Goal: Task Accomplishment & Management: Use online tool/utility

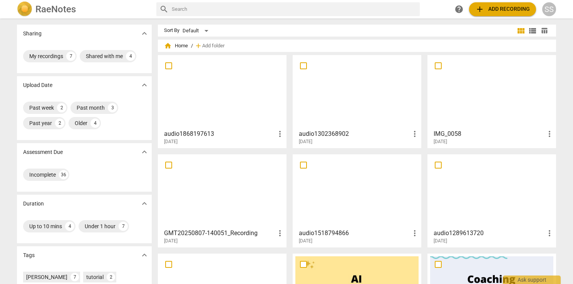
click at [236, 81] on div at bounding box center [222, 92] width 123 height 68
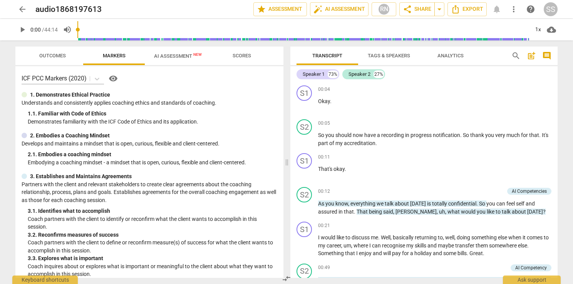
click at [176, 53] on span "AI Assessment New" at bounding box center [178, 56] width 48 height 6
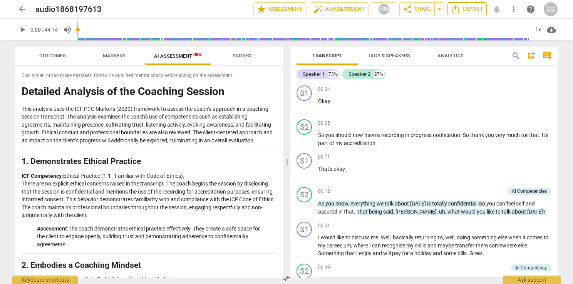
click at [472, 10] on span "Export" at bounding box center [467, 9] width 32 height 9
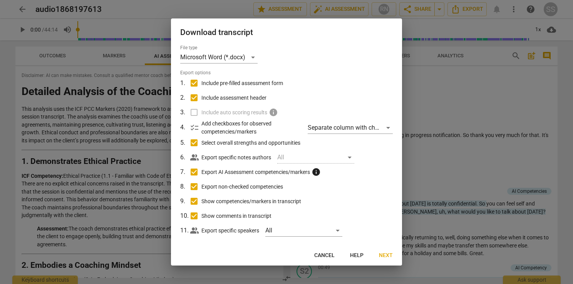
click at [387, 256] on span "Next" at bounding box center [386, 256] width 14 height 8
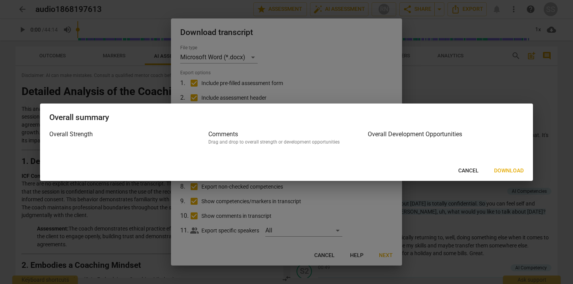
click at [506, 172] on span "Download" at bounding box center [509, 171] width 30 height 8
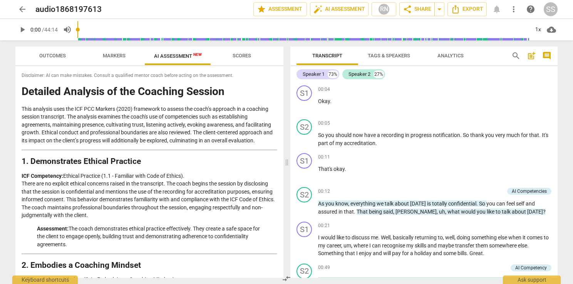
click at [23, 28] on span "play_arrow" at bounding box center [22, 29] width 9 height 9
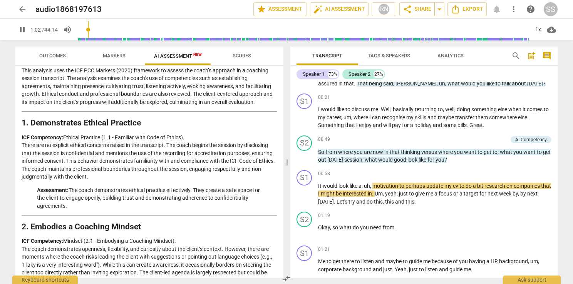
scroll to position [154, 0]
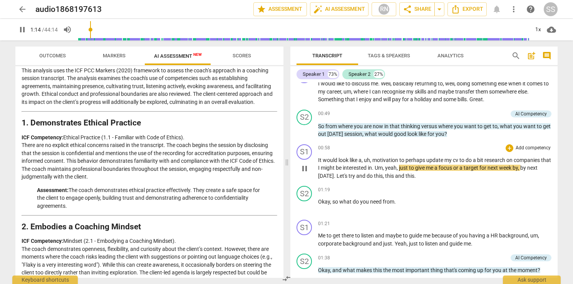
click at [309, 167] on span "pause" at bounding box center [304, 168] width 12 height 9
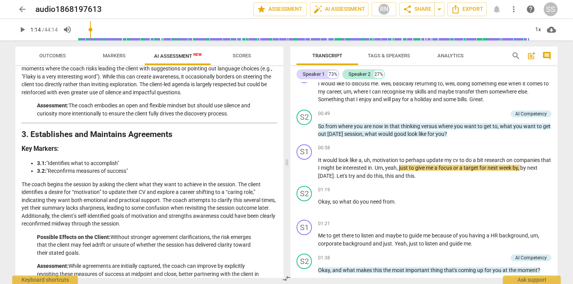
scroll to position [231, 0]
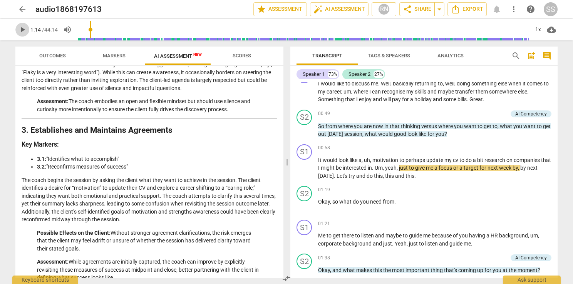
click at [26, 30] on span "play_arrow" at bounding box center [22, 29] width 9 height 9
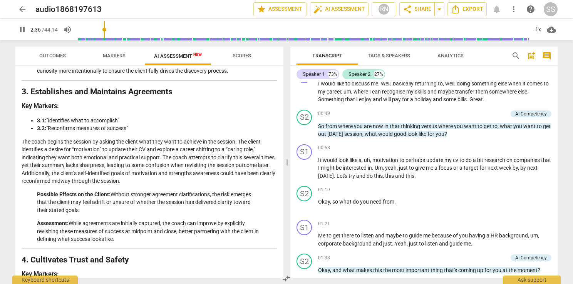
scroll to position [370, 0]
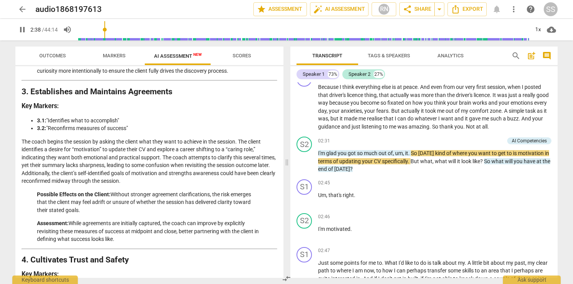
click at [23, 28] on span "pause" at bounding box center [22, 29] width 9 height 9
click at [23, 27] on span "play_arrow" at bounding box center [22, 29] width 9 height 9
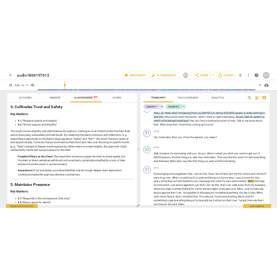
scroll to position [462, 0]
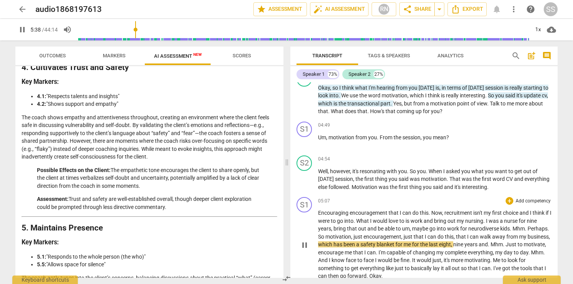
click at [304, 243] on span "pause" at bounding box center [304, 245] width 9 height 9
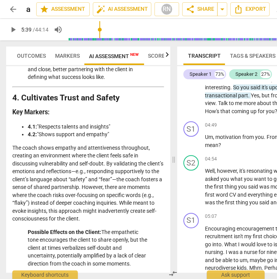
scroll to position [647, 0]
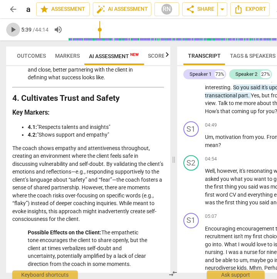
click at [14, 26] on span "play_arrow" at bounding box center [12, 29] width 9 height 9
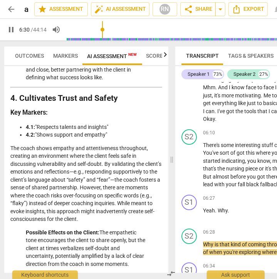
scroll to position [1381, 0]
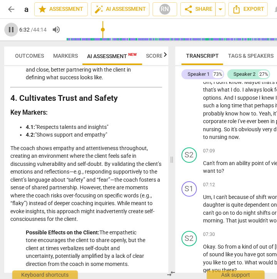
click at [9, 31] on span "pause" at bounding box center [11, 29] width 9 height 9
click at [7, 28] on span "play_arrow" at bounding box center [11, 29] width 9 height 9
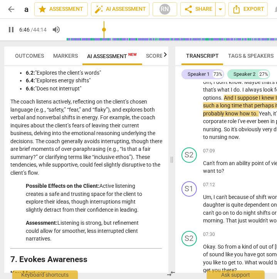
scroll to position [1186, 0]
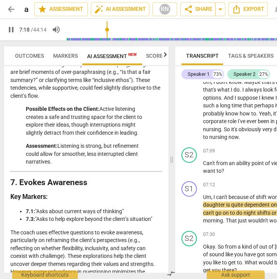
click at [12, 30] on span "pause" at bounding box center [11, 29] width 9 height 9
click at [10, 30] on span "play_arrow" at bounding box center [11, 29] width 9 height 9
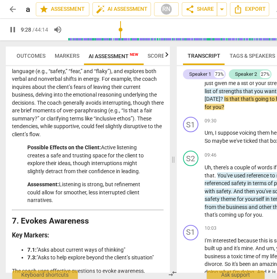
scroll to position [0, 0]
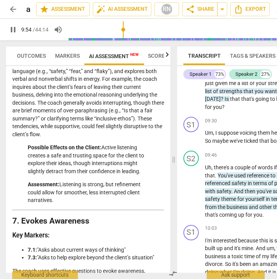
click at [13, 27] on span "pause" at bounding box center [12, 29] width 9 height 9
click at [12, 27] on span "play_arrow" at bounding box center [12, 29] width 9 height 9
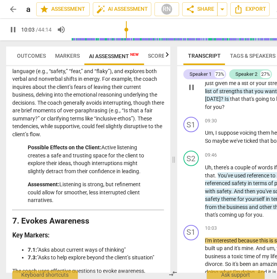
scroll to position [2143, 0]
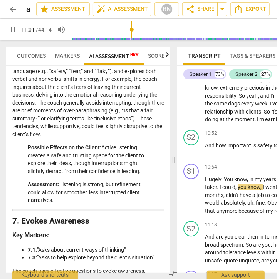
click at [9, 27] on span "pause" at bounding box center [12, 29] width 9 height 9
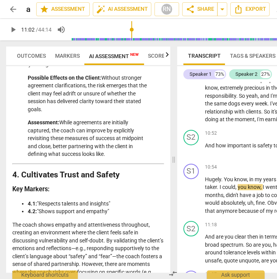
scroll to position [570, 0]
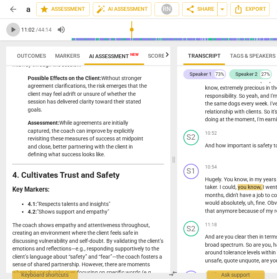
click at [8, 28] on span "play_arrow" at bounding box center [13, 29] width 14 height 9
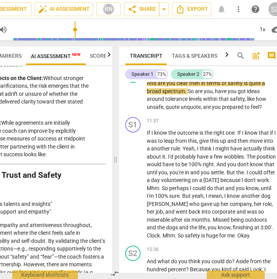
scroll to position [0, 59]
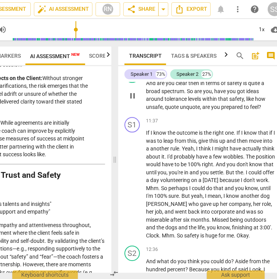
click at [131, 100] on span "pause" at bounding box center [132, 95] width 9 height 9
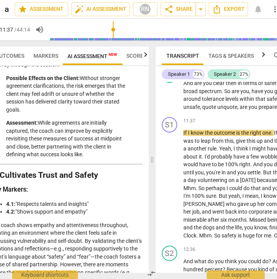
scroll to position [0, 0]
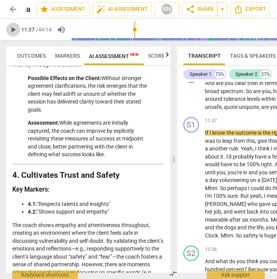
click at [10, 34] on span "play_arrow" at bounding box center [12, 29] width 9 height 9
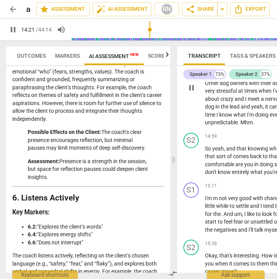
scroll to position [2757, 0]
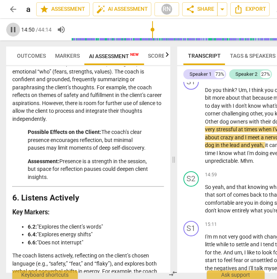
click at [15, 30] on span "pause" at bounding box center [12, 29] width 9 height 9
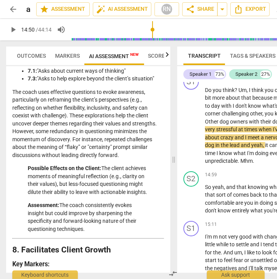
scroll to position [1340, 0]
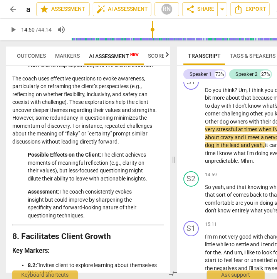
click at [8, 29] on span "play_arrow" at bounding box center [12, 29] width 9 height 9
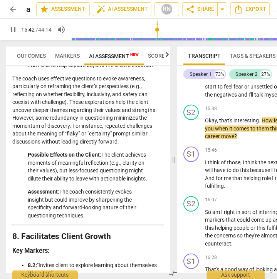
scroll to position [2949, 0]
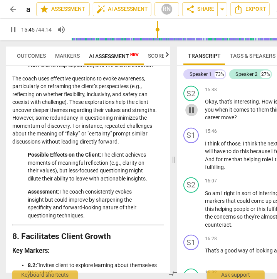
click at [191, 115] on span "pause" at bounding box center [191, 109] width 9 height 9
click at [13, 28] on span "play_arrow" at bounding box center [12, 29] width 9 height 9
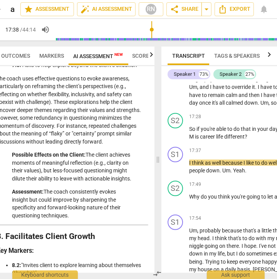
scroll to position [0, 15]
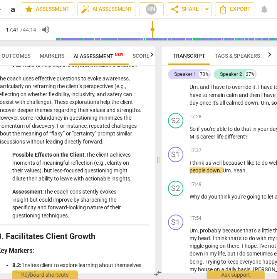
drag, startPoint x: 113, startPoint y: 278, endPoint x: 104, endPoint y: 280, distance: 9.7
click at [104, 0] on html "arrow_back audio1868197613 edit star Assessment auto_fix_high AI Assessment RN …" at bounding box center [123, 0] width 277 height 0
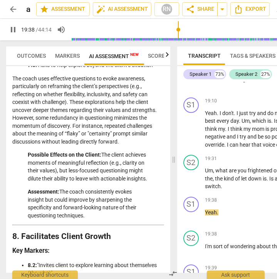
scroll to position [3920, 0]
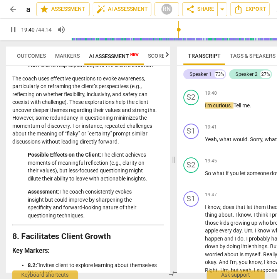
drag, startPoint x: 191, startPoint y: 121, endPoint x: 262, endPoint y: 142, distance: 74.0
click at [191, 47] on span "pause" at bounding box center [191, 42] width 9 height 9
click at [192, 115] on span "play_arrow" at bounding box center [191, 109] width 9 height 9
click at [192, 115] on span "pause" at bounding box center [191, 109] width 9 height 9
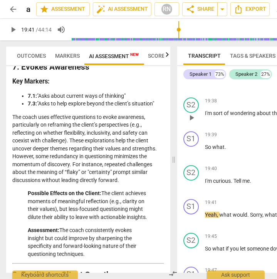
scroll to position [3843, 0]
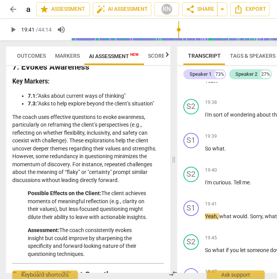
click at [191, 52] on span "play_arrow" at bounding box center [191, 47] width 9 height 9
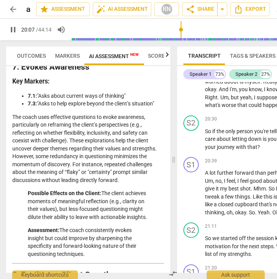
scroll to position [4131, 0]
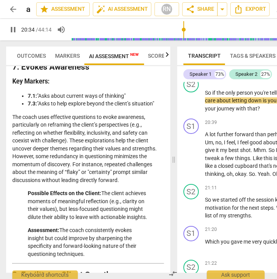
click at [15, 33] on span "pause" at bounding box center [12, 29] width 9 height 9
click at [191, 106] on span "play_arrow" at bounding box center [191, 101] width 9 height 9
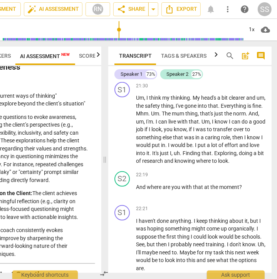
scroll to position [4364, 0]
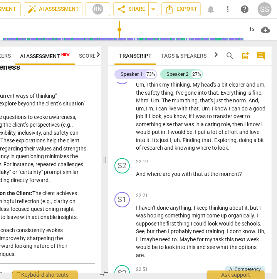
drag, startPoint x: 192, startPoint y: 136, endPoint x: 148, endPoint y: 125, distance: 45.9
click at [148, 63] on p "Um , what's helpful for the last kind of half hour of the session . Where do yo…" at bounding box center [200, 51] width 129 height 24
click at [124, 56] on span "pause" at bounding box center [122, 51] width 9 height 9
click at [124, 56] on span "play_arrow" at bounding box center [122, 51] width 9 height 9
click at [123, 56] on span "pause" at bounding box center [122, 51] width 9 height 9
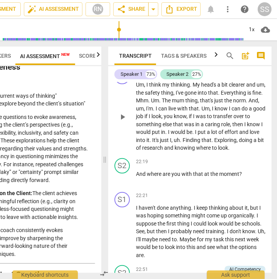
click at [122, 122] on span "play_arrow" at bounding box center [122, 116] width 9 height 9
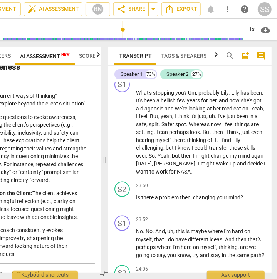
scroll to position [4490, 0]
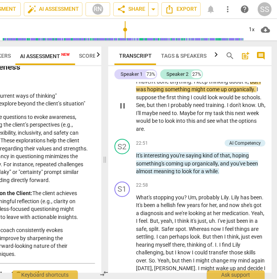
click at [121, 110] on span "pause" at bounding box center [122, 105] width 9 height 9
click at [128, 110] on span "play_arrow" at bounding box center [122, 105] width 12 height 9
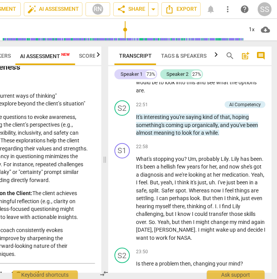
scroll to position [4567, 0]
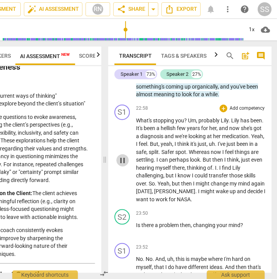
click at [124, 165] on span "pause" at bounding box center [122, 160] width 9 height 9
click at [124, 165] on span "play_arrow" at bounding box center [122, 160] width 9 height 9
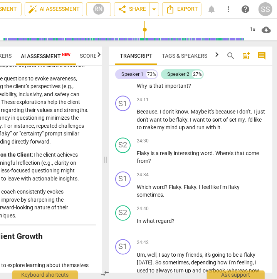
scroll to position [5218, 0]
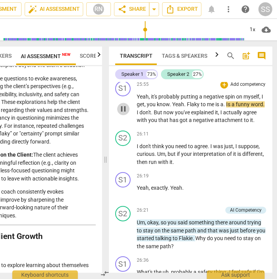
click at [127, 114] on span "pause" at bounding box center [123, 108] width 9 height 9
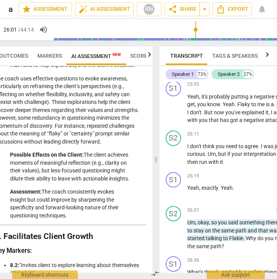
scroll to position [0, 0]
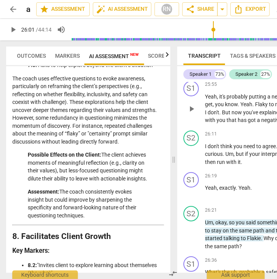
click at [192, 114] on span "play_arrow" at bounding box center [191, 108] width 9 height 9
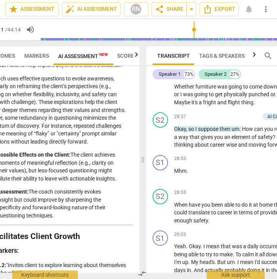
scroll to position [0, 29]
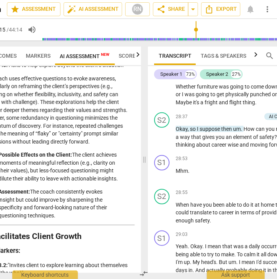
drag, startPoint x: 189, startPoint y: 278, endPoint x: 210, endPoint y: 280, distance: 21.3
click at [210, 0] on html "arrow_back audio1868197613 edit star Assessment auto_fix_high AI Assessment RN …" at bounding box center [109, 0] width 277 height 0
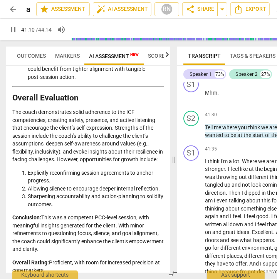
scroll to position [8715, 0]
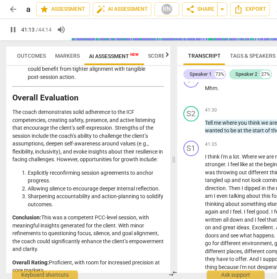
drag, startPoint x: 180, startPoint y: 278, endPoint x: 209, endPoint y: 282, distance: 29.5
click at [209, 0] on html "arrow_back audio1868197613 edit star Assessment auto_fix_high AI Assessment RN …" at bounding box center [138, 0] width 277 height 0
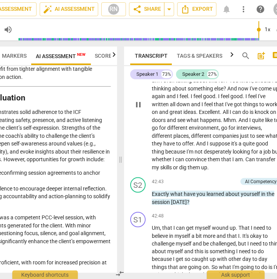
scroll to position [9246, 0]
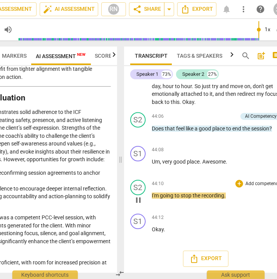
click at [139, 205] on span "pause" at bounding box center [138, 200] width 9 height 9
type input "2652"
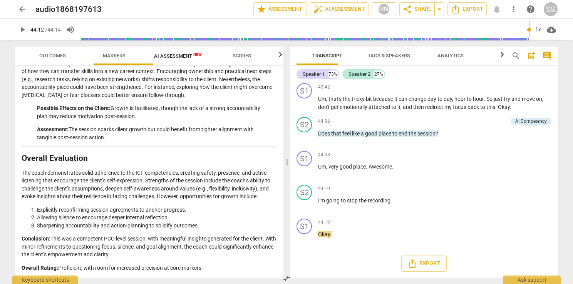
scroll to position [7192, 0]
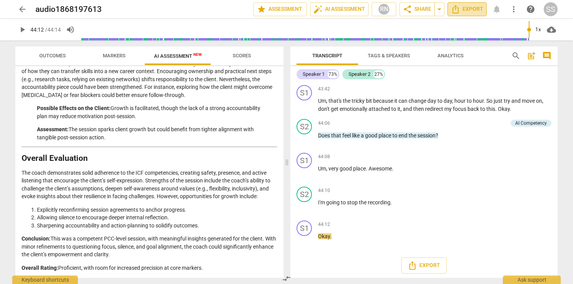
click at [473, 9] on span "Export" at bounding box center [467, 9] width 32 height 9
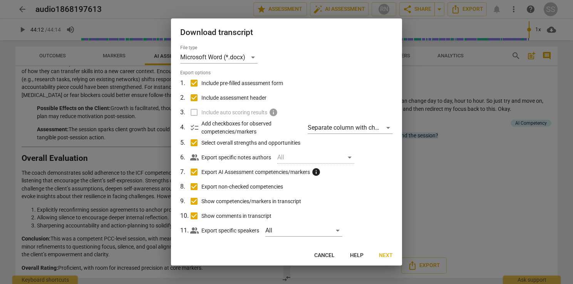
scroll to position [8, 0]
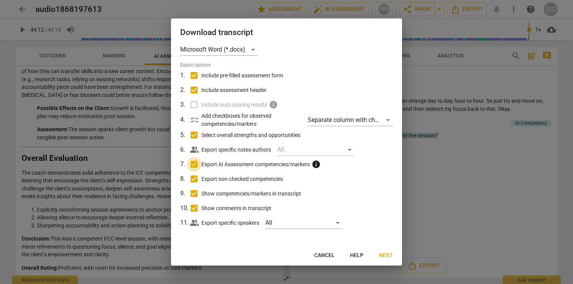
click at [192, 164] on input "Export AI Assessment competencies/markers info" at bounding box center [194, 164] width 15 height 15
checkbox input "false"
click at [194, 177] on input "Export non-checked competencies" at bounding box center [194, 179] width 15 height 15
checkbox input "false"
click at [194, 193] on input "Show competencies/markers in transcript" at bounding box center [194, 193] width 15 height 15
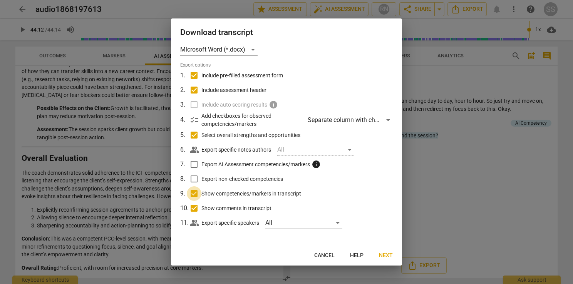
checkbox input "false"
click at [194, 208] on input "Show comments in transcript" at bounding box center [194, 208] width 15 height 15
checkbox input "false"
click at [192, 135] on input "Select overall strengths and opportunities" at bounding box center [194, 135] width 15 height 15
checkbox input "false"
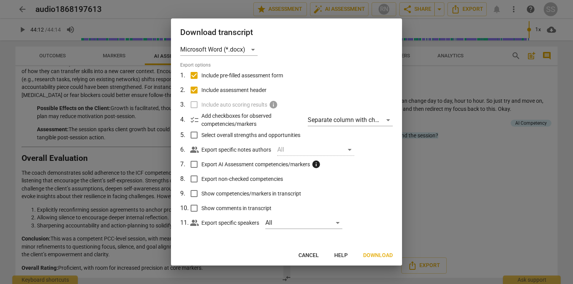
click at [196, 92] on input "Include assessment header" at bounding box center [194, 90] width 15 height 15
checkbox input "false"
click at [196, 76] on input "Include pre-filled assessment form" at bounding box center [194, 75] width 15 height 15
checkbox input "false"
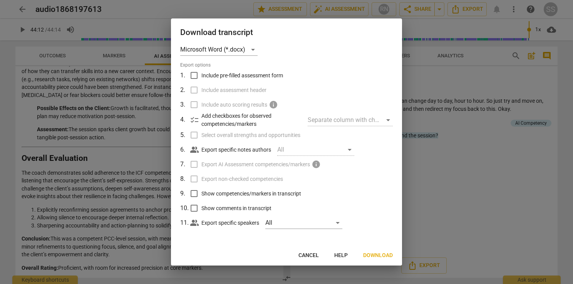
click at [362, 256] on button "Download" at bounding box center [378, 256] width 42 height 14
